Goal: Use online tool/utility

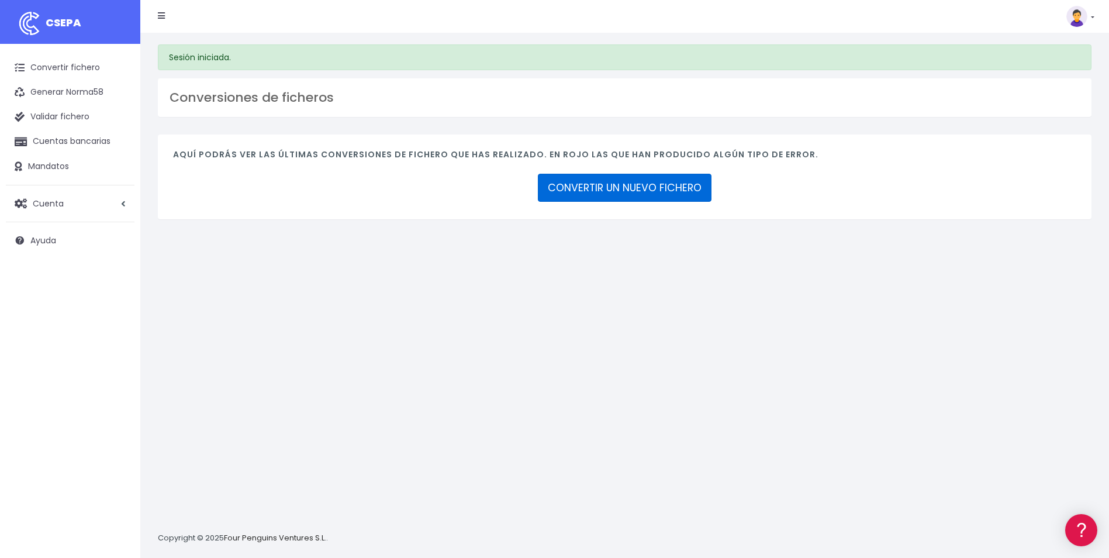
click at [569, 186] on link "CONVERTIR UN NUEVO FICHERO" at bounding box center [625, 188] width 174 height 28
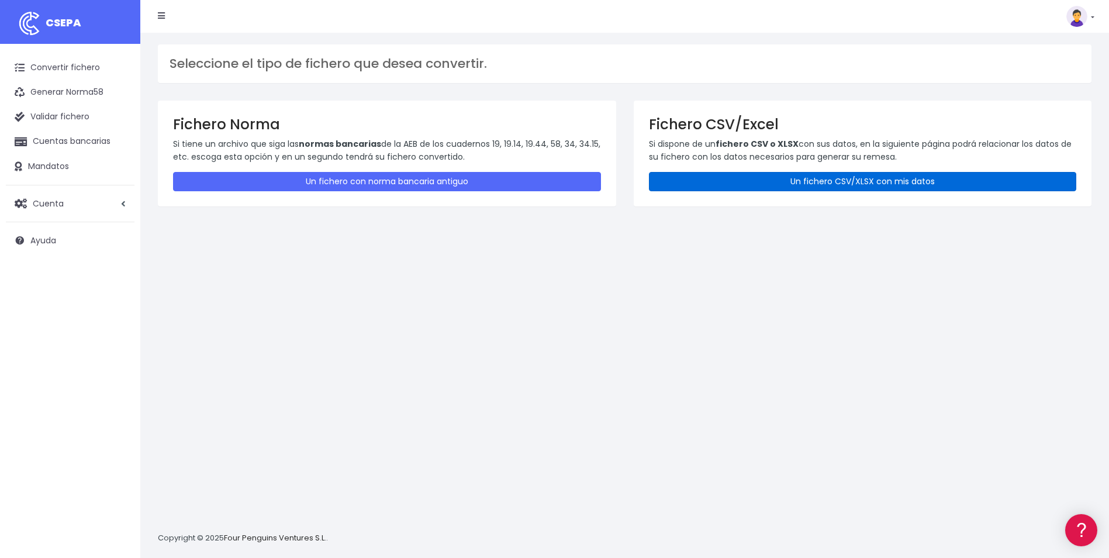
click at [705, 175] on link "Un fichero CSV/XLSX con mis datos" at bounding box center [863, 181] width 428 height 19
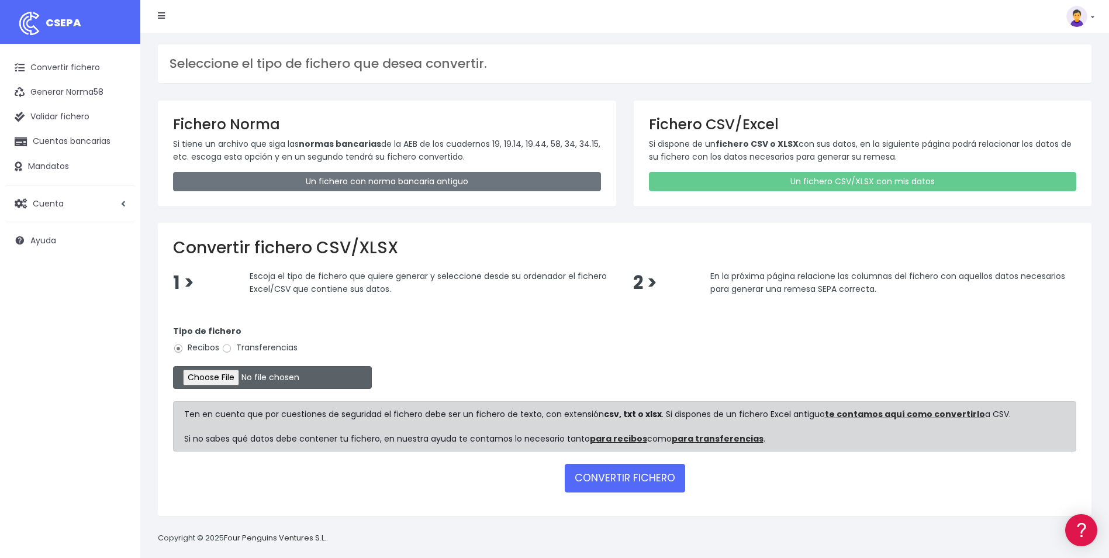
click at [232, 376] on input "file" at bounding box center [272, 377] width 199 height 23
